Goal: Information Seeking & Learning: Learn about a topic

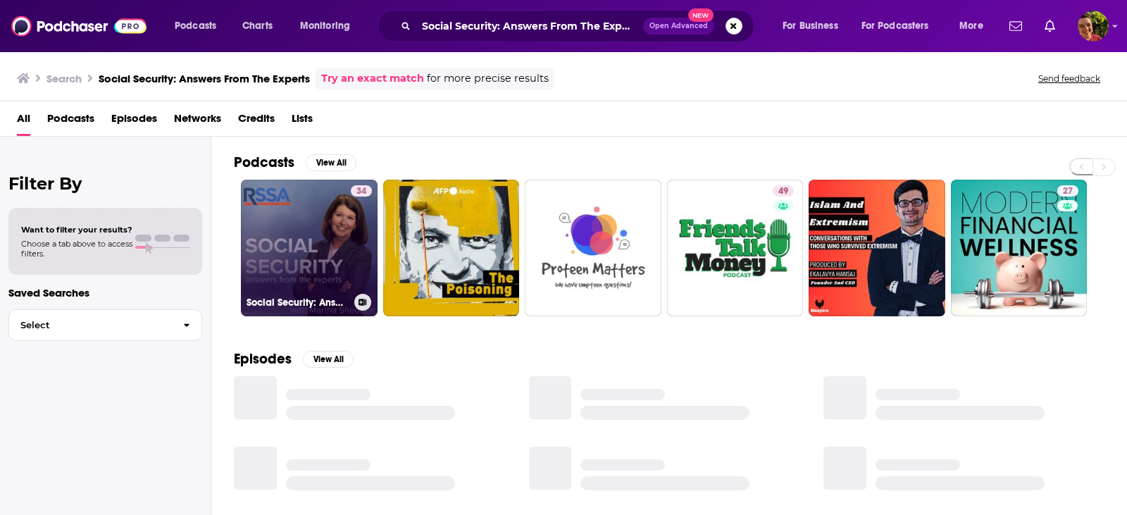
click at [323, 228] on link "34 Social Security: Answers From The Experts" at bounding box center [309, 248] width 137 height 137
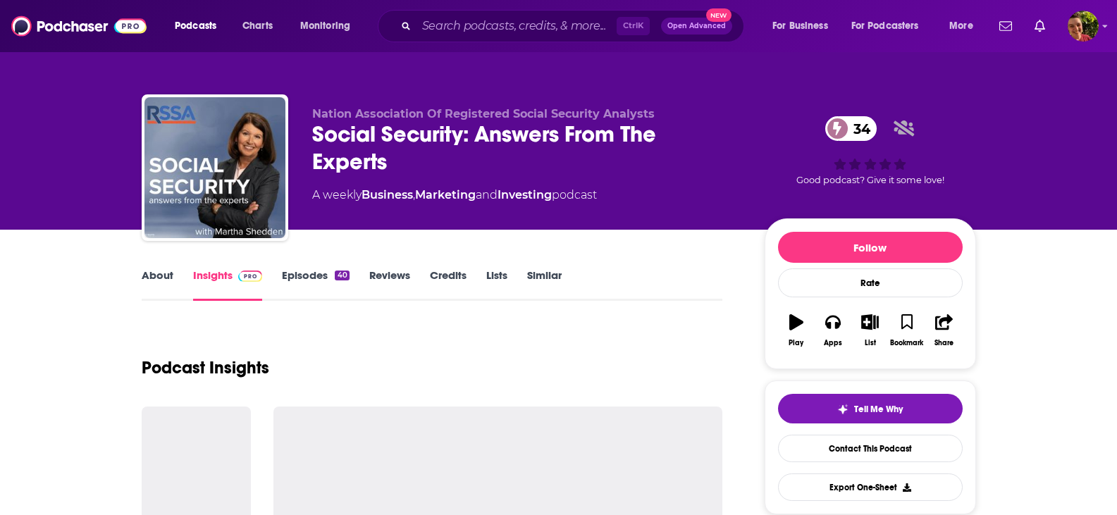
click at [318, 276] on link "Episodes 40" at bounding box center [315, 284] width 67 height 32
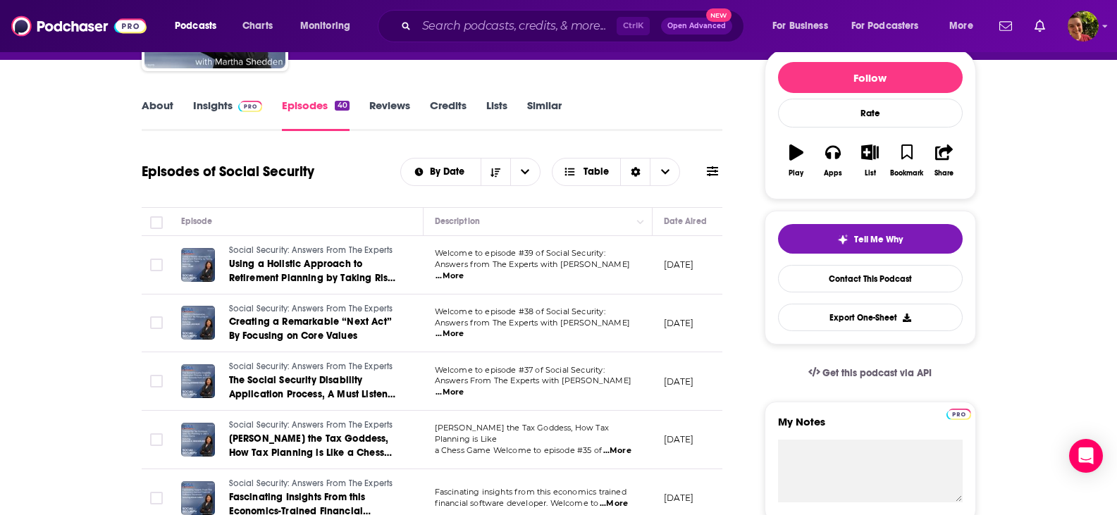
scroll to position [141, 0]
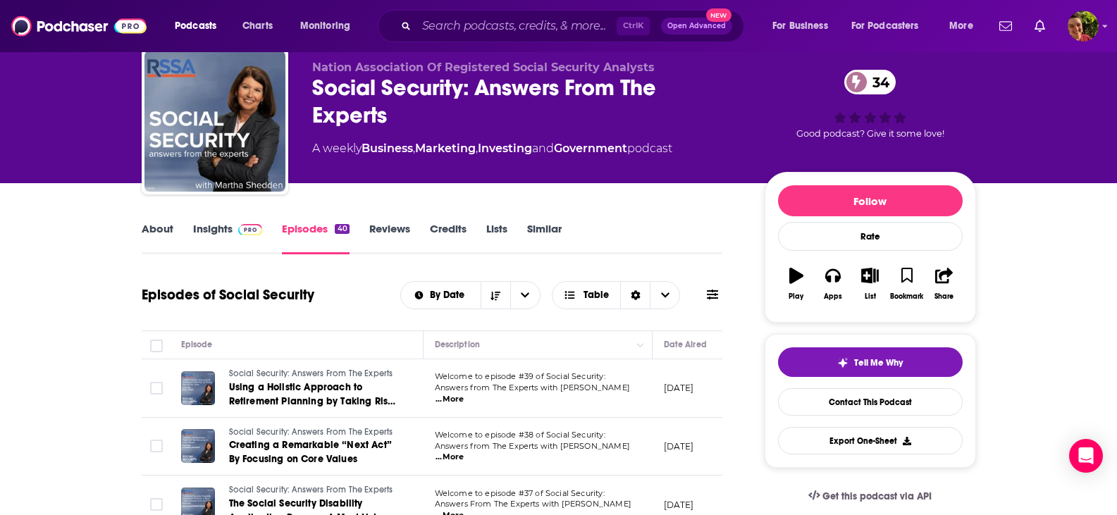
scroll to position [0, 0]
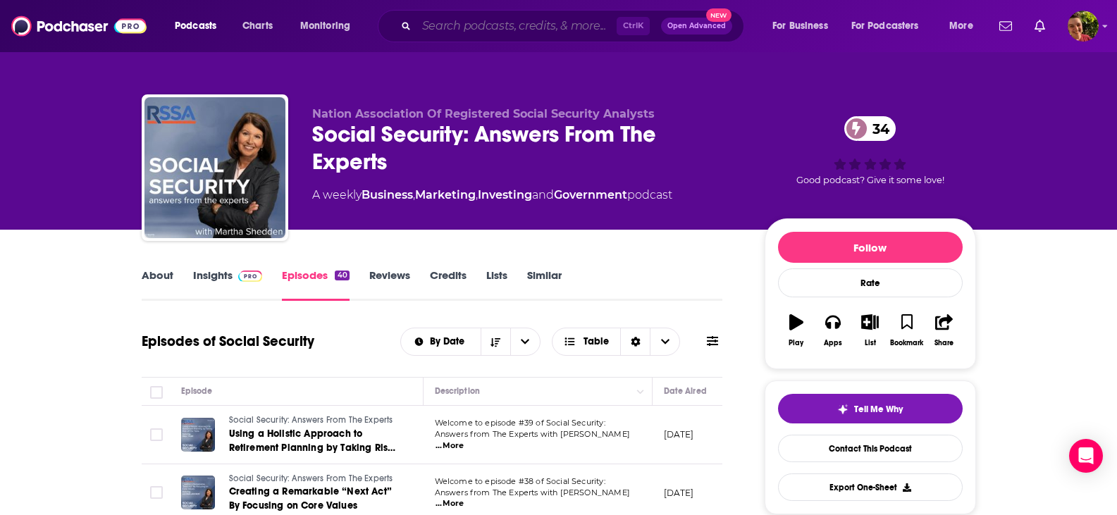
click at [521, 25] on input "Search podcasts, credits, & more..." at bounding box center [516, 26] width 200 height 23
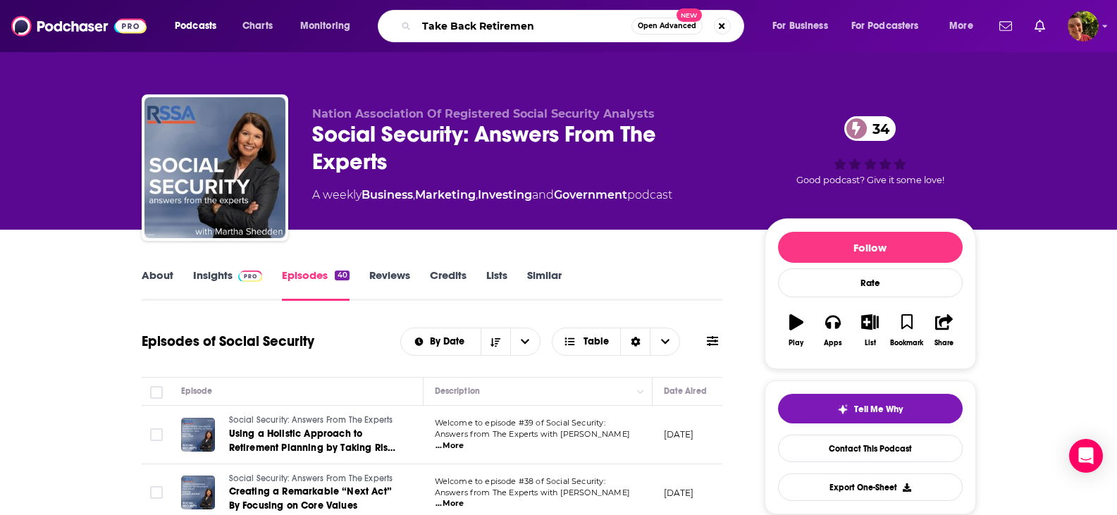
type input "Take Back Retirement"
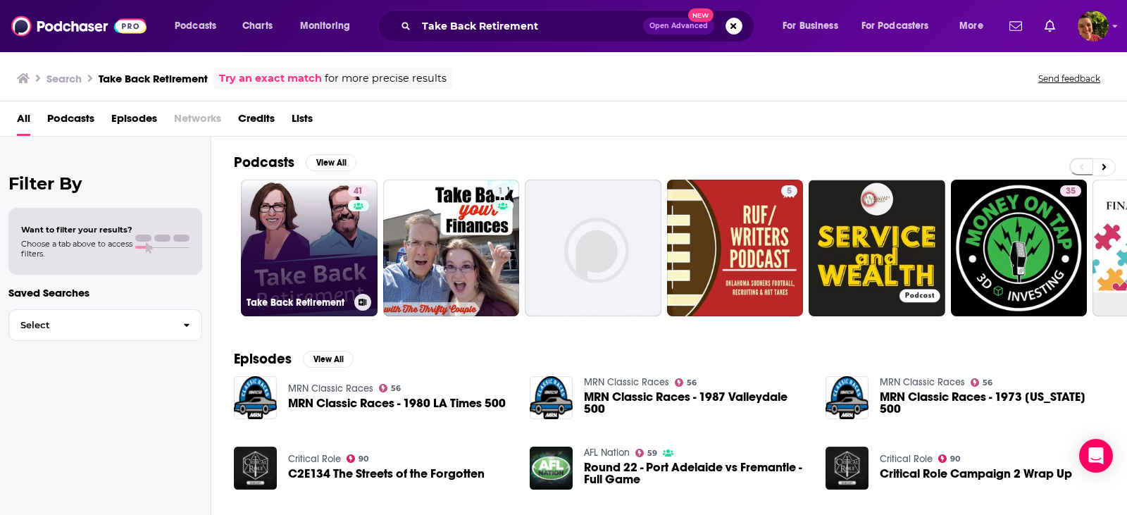
click at [309, 257] on link "41 Take Back Retirement" at bounding box center [309, 248] width 137 height 137
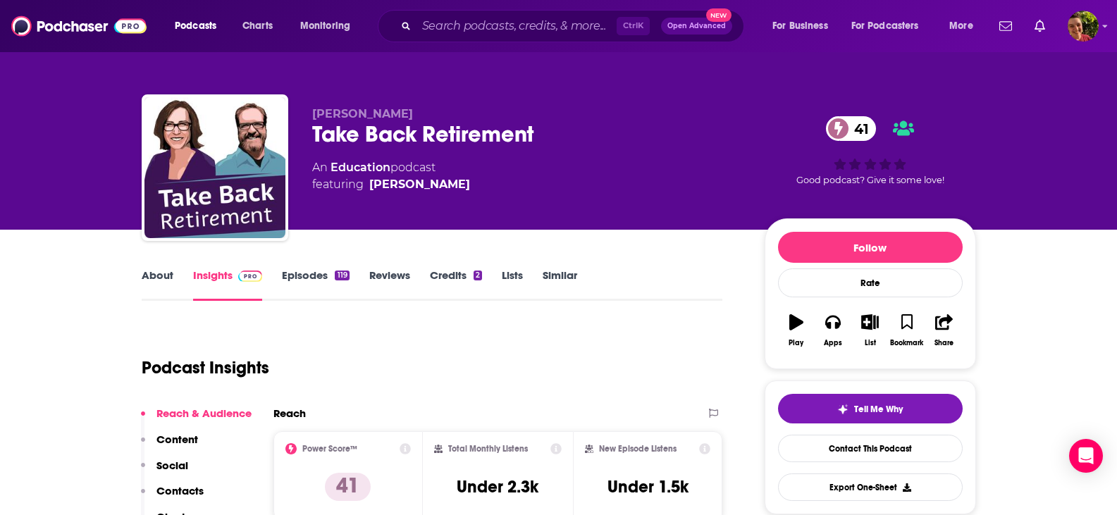
click at [300, 276] on link "Episodes 119" at bounding box center [315, 284] width 67 height 32
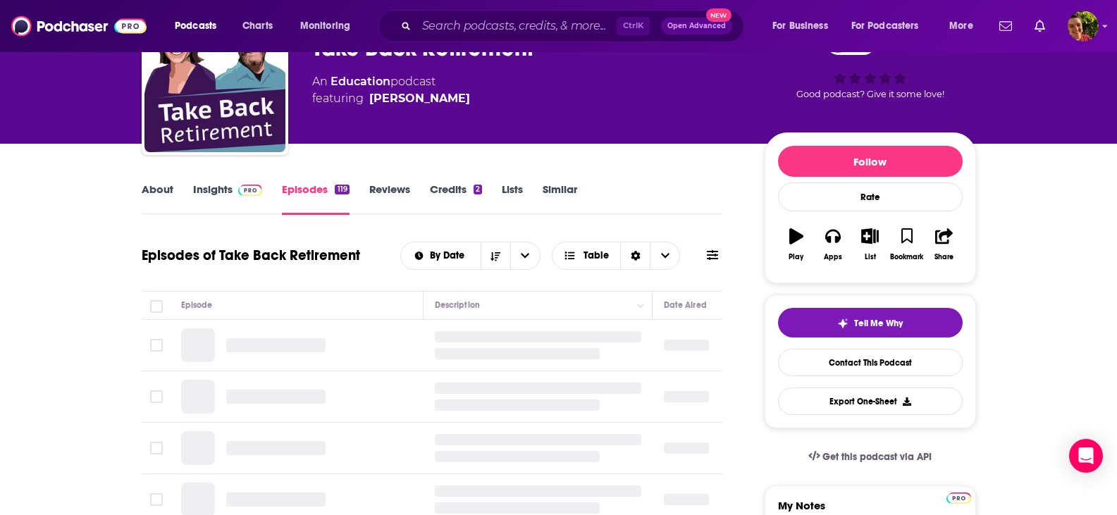
scroll to position [141, 0]
